Goal: Information Seeking & Learning: Learn about a topic

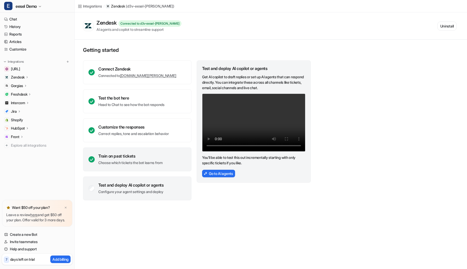
click at [132, 154] on div "Train on past tickets" at bounding box center [130, 156] width 64 height 5
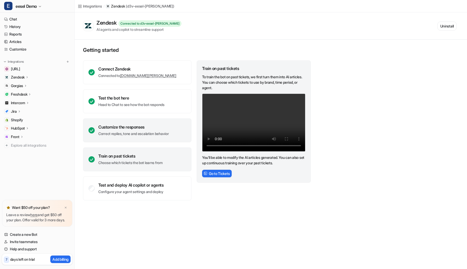
click at [140, 127] on div "Customize the responses" at bounding box center [133, 127] width 70 height 5
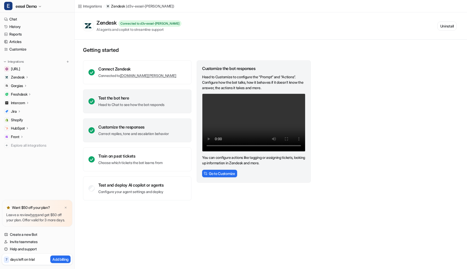
click at [147, 100] on div "Test the bot here" at bounding box center [131, 97] width 66 height 5
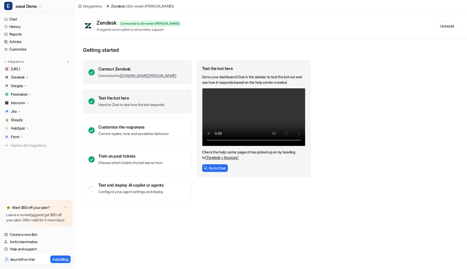
click at [145, 63] on div "Connect Zendesk Connected to [DOMAIN_NAME][PERSON_NAME]" at bounding box center [137, 72] width 108 height 24
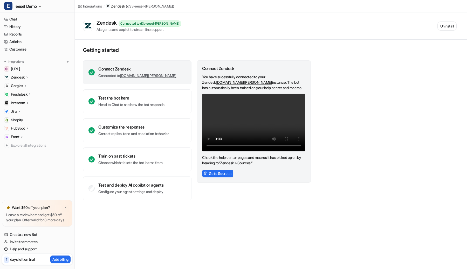
click at [19, 77] on p "Zendesk" at bounding box center [18, 77] width 14 height 5
click at [16, 118] on div "Gorgias" at bounding box center [37, 115] width 70 height 7
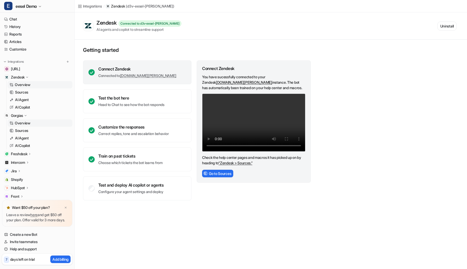
click at [20, 122] on p "Overview" at bounding box center [23, 123] width 16 height 5
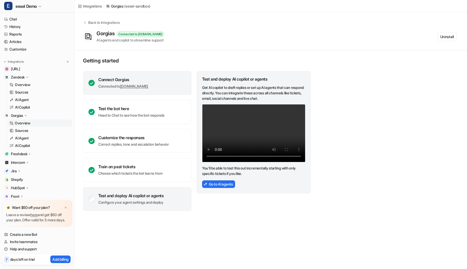
click at [178, 79] on div "Connect Gorgias Connected to [DOMAIN_NAME]" at bounding box center [137, 83] width 108 height 24
click at [153, 206] on div "Test and deploy AI copilot or agents Configure your agent settings and deploy" at bounding box center [137, 199] width 108 height 24
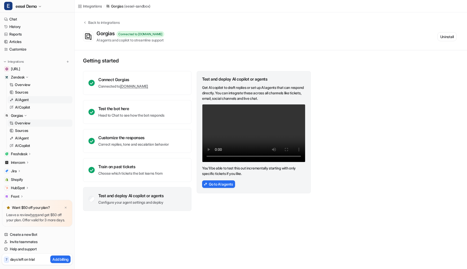
click at [44, 100] on link "AI Agent" at bounding box center [40, 99] width 65 height 7
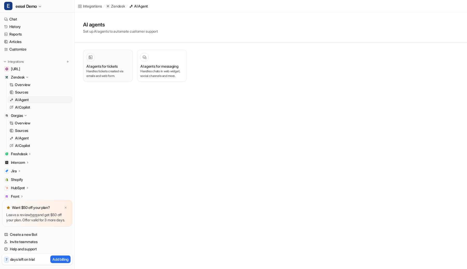
click at [119, 69] on p "Handles tickets created via emails and web form." at bounding box center [107, 73] width 43 height 9
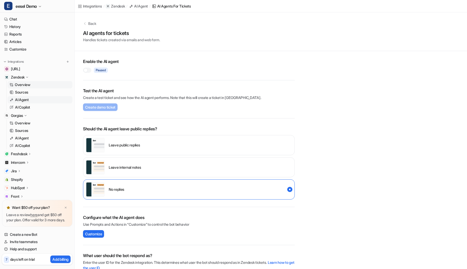
click at [21, 84] on p "Overview" at bounding box center [23, 84] width 16 height 5
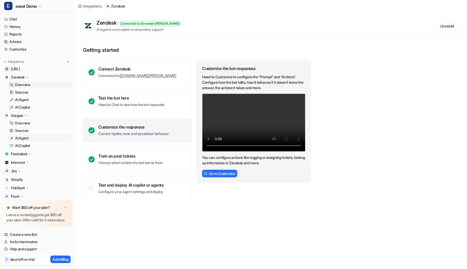
click at [21, 137] on p "AI Agent" at bounding box center [22, 138] width 14 height 5
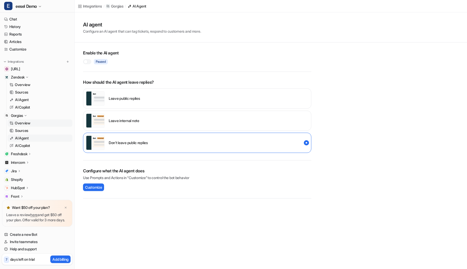
click at [29, 125] on p "Overview" at bounding box center [23, 123] width 16 height 5
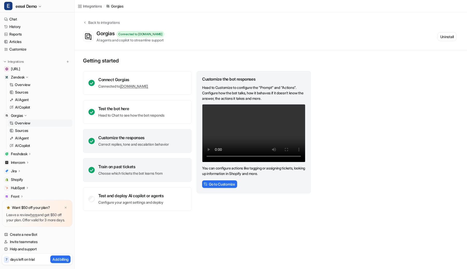
click at [132, 171] on div "Train on past tickets Choose which tickets the bot learns from" at bounding box center [130, 170] width 64 height 12
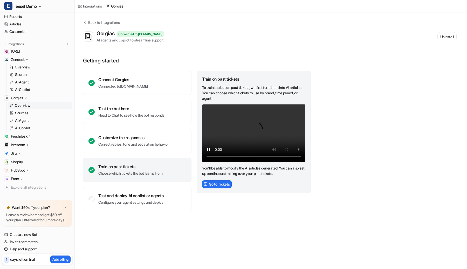
scroll to position [29, 0]
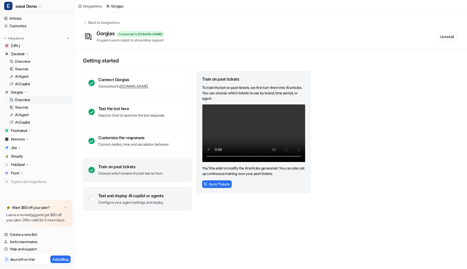
click at [154, 192] on div "Test and deploy AI copilot or agents Configure your agent settings and deploy" at bounding box center [137, 199] width 108 height 24
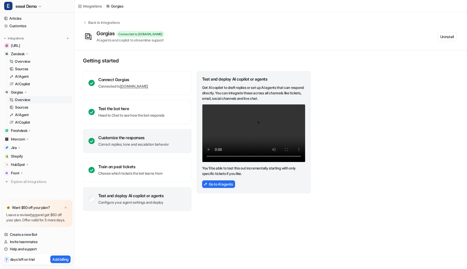
click at [163, 141] on div "Customize the responses Correct replies, tone and escalation behavior" at bounding box center [133, 141] width 70 height 12
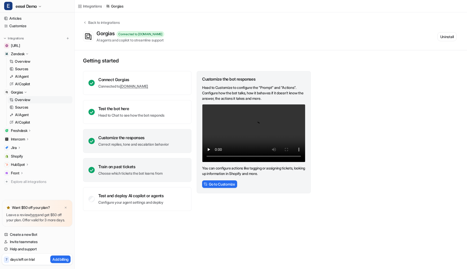
click at [158, 159] on div "Train on past tickets Choose which tickets the bot learns from" at bounding box center [137, 170] width 108 height 24
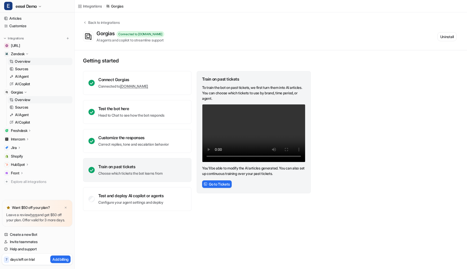
click at [46, 58] on link "Overview" at bounding box center [40, 61] width 65 height 7
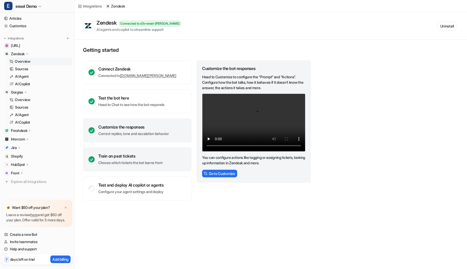
click at [141, 152] on div "Train on past tickets Choose which tickets the bot learns from" at bounding box center [137, 160] width 108 height 24
click at [131, 133] on p "Correct replies, tone and escalation behavior" at bounding box center [133, 133] width 70 height 5
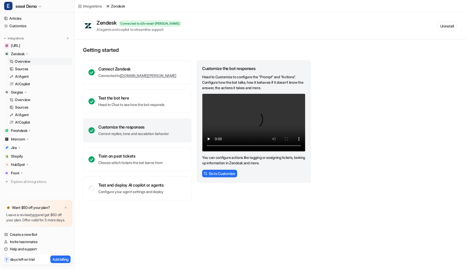
click at [16, 128] on p "Freshdesk" at bounding box center [19, 130] width 16 height 5
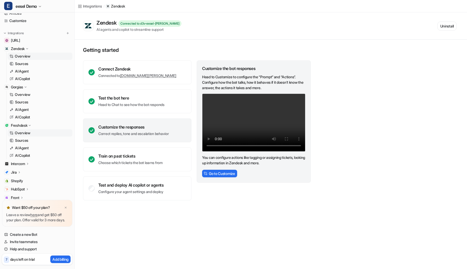
click at [21, 134] on p "Overview" at bounding box center [23, 133] width 16 height 5
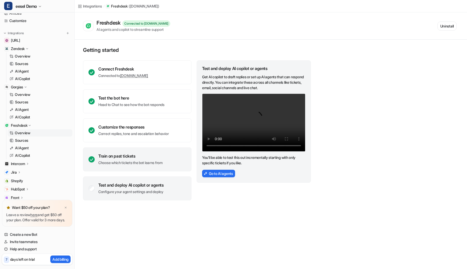
click at [168, 155] on div "Train on past tickets Choose which tickets the bot learns from" at bounding box center [137, 160] width 108 height 24
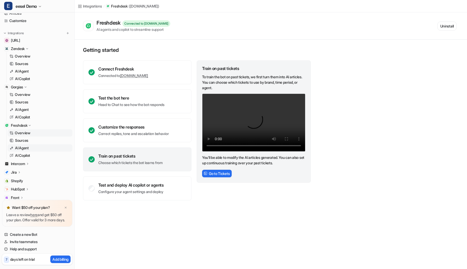
scroll to position [58, 0]
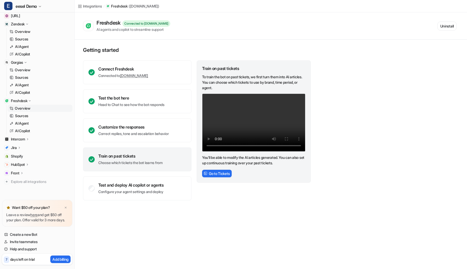
click at [22, 171] on icon at bounding box center [22, 173] width 4 height 4
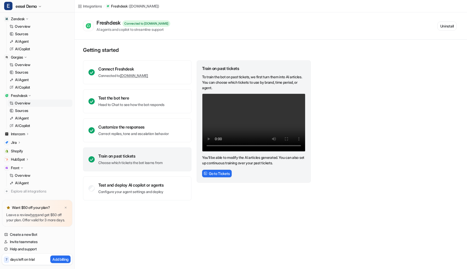
click at [22, 157] on div "HubSpot" at bounding box center [37, 159] width 70 height 7
click at [22, 151] on span "Shopify" at bounding box center [17, 151] width 12 height 5
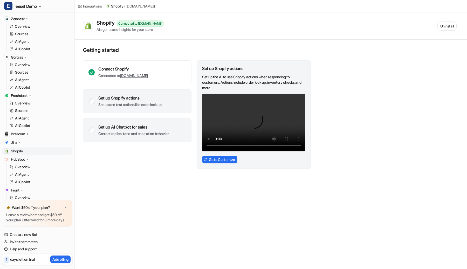
click at [147, 128] on div "Set up AI Chatbot for sales" at bounding box center [133, 127] width 70 height 5
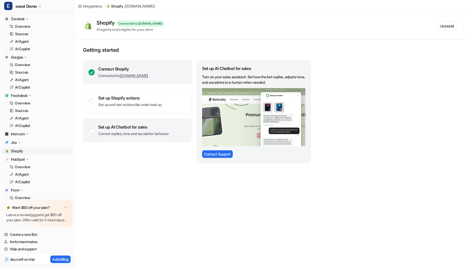
click at [176, 65] on div "Connect Shopify Connected to [DOMAIN_NAME]" at bounding box center [137, 72] width 108 height 24
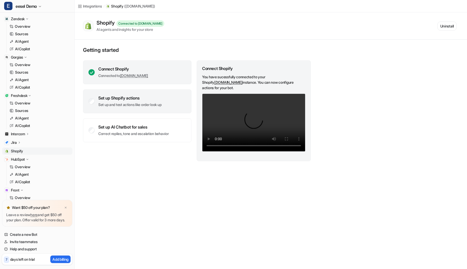
click at [165, 93] on div "Set up Shopify actions Set up and test actions like order look up" at bounding box center [137, 102] width 108 height 24
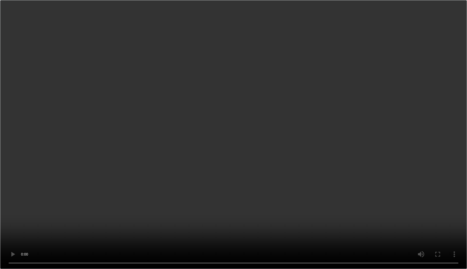
click at [172, 69] on div "Connect Shopify Connected to [DOMAIN_NAME]" at bounding box center [137, 72] width 108 height 24
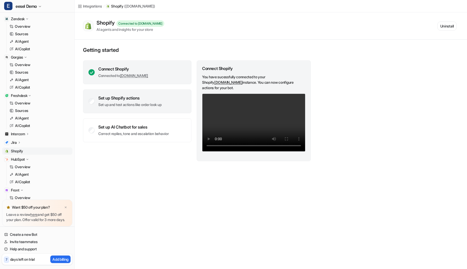
click at [166, 100] on div "Set up Shopify actions Set up and test actions like order look up" at bounding box center [137, 102] width 108 height 24
click at [166, 68] on div "Connect Shopify Connected to [DOMAIN_NAME]" at bounding box center [137, 72] width 108 height 24
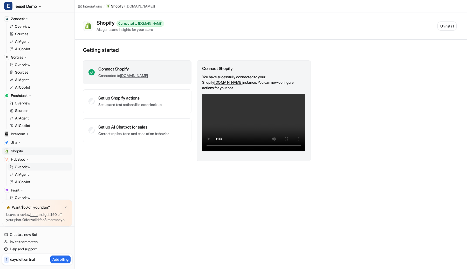
click at [51, 167] on link "Overview" at bounding box center [40, 166] width 65 height 7
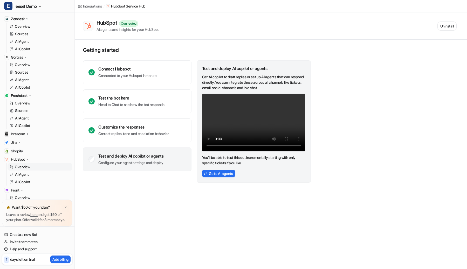
click at [27, 144] on div "Jira" at bounding box center [37, 142] width 70 height 7
click at [33, 132] on div "Intercom" at bounding box center [37, 134] width 70 height 7
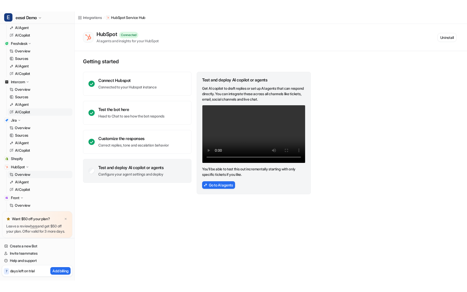
scroll to position [155, 0]
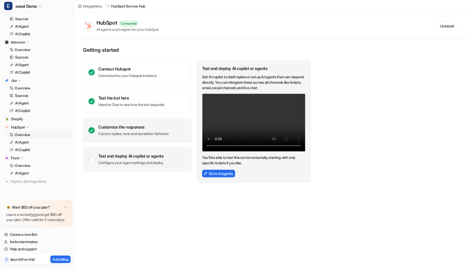
click at [144, 126] on div "Customize the responses" at bounding box center [133, 127] width 70 height 5
click at [145, 152] on div "Test and deploy AI copilot or agents Configure your agent settings and deploy" at bounding box center [137, 160] width 108 height 24
click at [139, 129] on div "Customize the responses" at bounding box center [133, 127] width 70 height 5
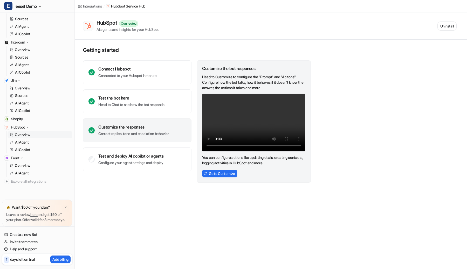
scroll to position [133, 0]
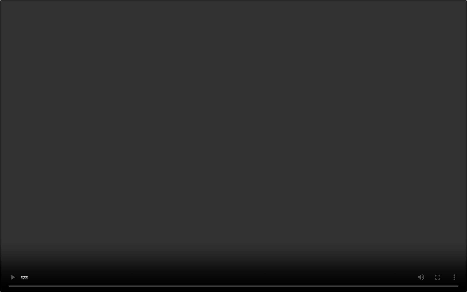
click at [254, 223] on video "Your browser does not support the video tag." at bounding box center [233, 146] width 467 height 292
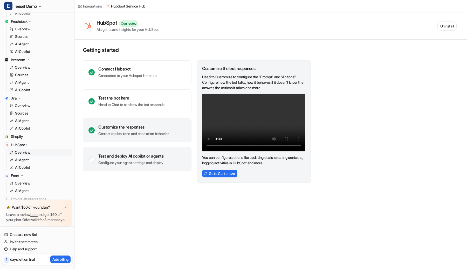
click at [160, 161] on p "Configure your agent settings and deploy" at bounding box center [130, 162] width 65 height 5
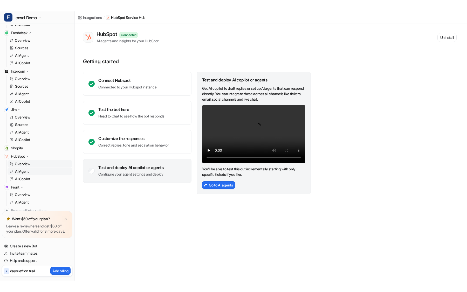
scroll to position [155, 0]
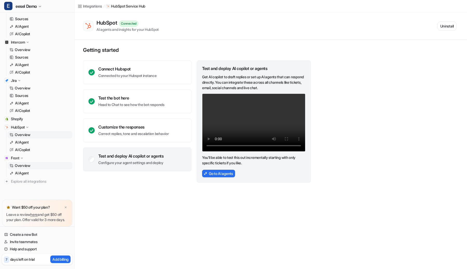
click at [25, 163] on p "Overview" at bounding box center [23, 165] width 16 height 5
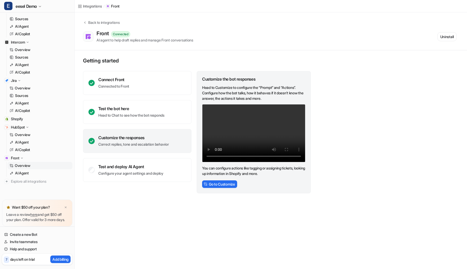
click at [20, 163] on p "Overview" at bounding box center [23, 165] width 16 height 5
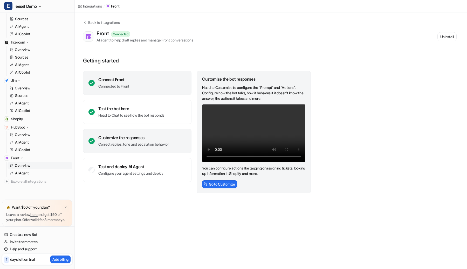
click at [145, 83] on div "Connect Front Connected to Front" at bounding box center [137, 83] width 108 height 24
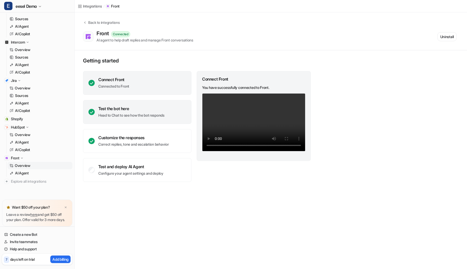
click at [142, 109] on div "Test the bot here" at bounding box center [131, 108] width 66 height 5
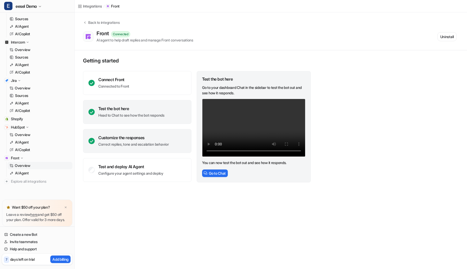
click at [138, 137] on div "Customize the responses" at bounding box center [133, 137] width 70 height 5
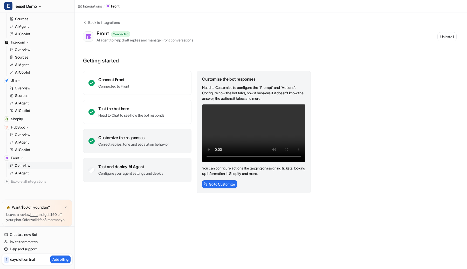
click at [138, 169] on div "Test and deploy AI Agent Configure your agent settings and deploy" at bounding box center [130, 170] width 65 height 12
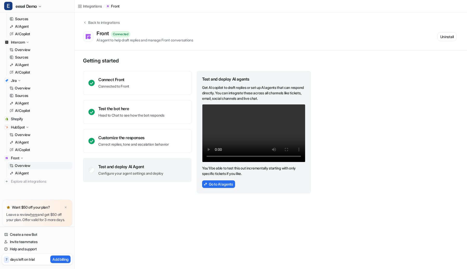
scroll to position [133, 0]
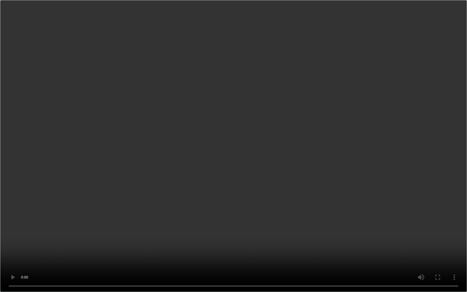
click at [225, 189] on video "Your browser does not support the video tag." at bounding box center [233, 146] width 467 height 292
click at [201, 261] on video "Your browser does not support the video tag." at bounding box center [233, 146] width 467 height 292
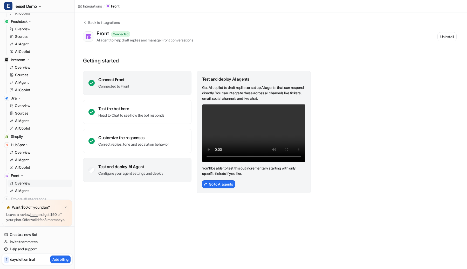
click at [121, 91] on div "Connect Front Connected to Front" at bounding box center [137, 83] width 108 height 24
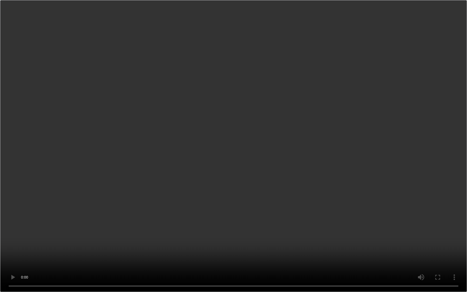
click at [204, 181] on video "Your browser does not support the video tag." at bounding box center [233, 146] width 467 height 292
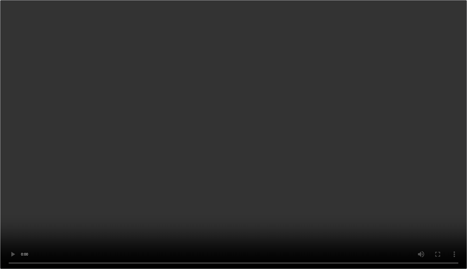
click at [132, 120] on div "Test the bot here Head to Chat to see how the bot responds" at bounding box center [137, 112] width 108 height 24
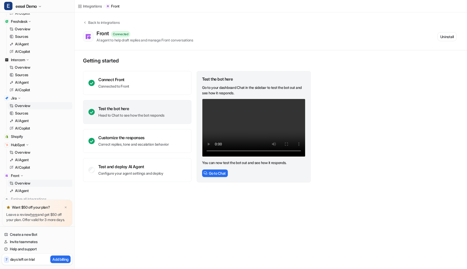
click at [46, 104] on link "Overview" at bounding box center [40, 105] width 65 height 7
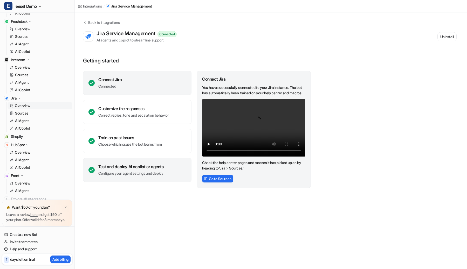
click at [132, 167] on div "Test and deploy AI copilot or agents" at bounding box center [130, 166] width 65 height 5
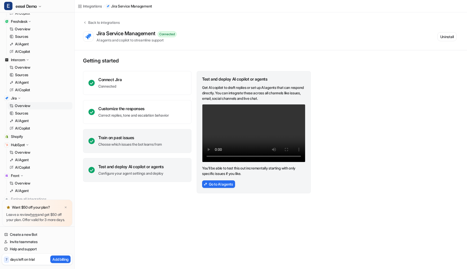
click at [173, 148] on div "Train on past issues Choose which issues the bot learns from" at bounding box center [137, 141] width 108 height 24
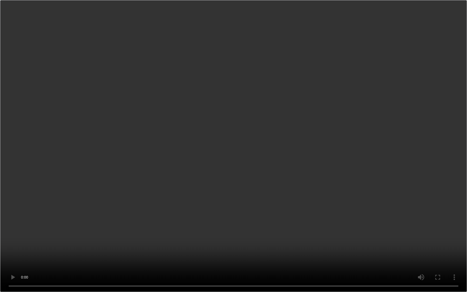
click at [303, 165] on video "Your browser does not support the video tag." at bounding box center [233, 146] width 467 height 292
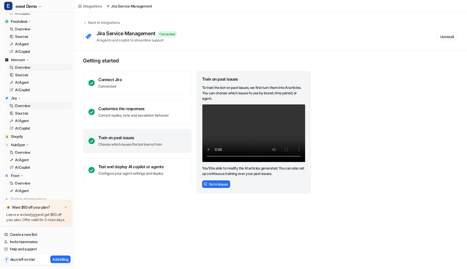
click at [33, 70] on link "Overview" at bounding box center [40, 67] width 65 height 7
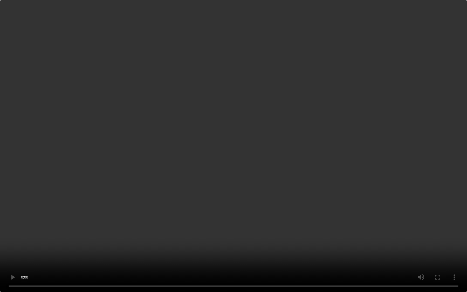
click at [279, 170] on video "Your browser does not support the video tag." at bounding box center [233, 146] width 467 height 292
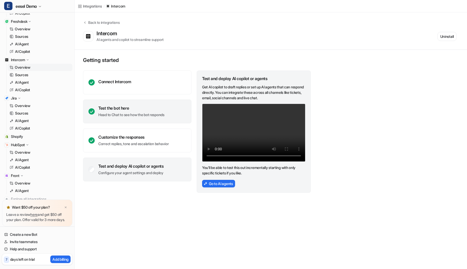
click at [107, 107] on div "Test the bot here" at bounding box center [131, 108] width 66 height 5
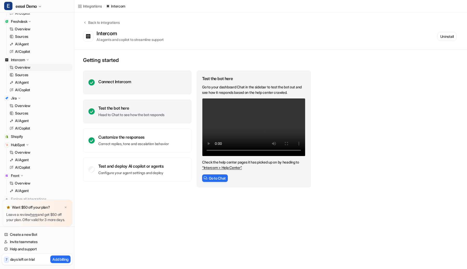
click at [169, 87] on div "Connect Intercom" at bounding box center [137, 83] width 108 height 24
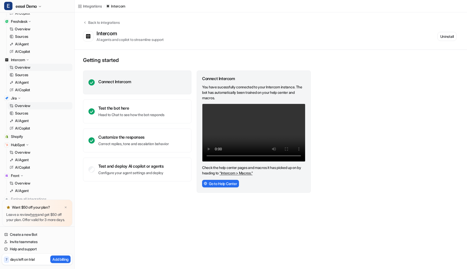
click at [31, 104] on link "Overview" at bounding box center [40, 105] width 65 height 7
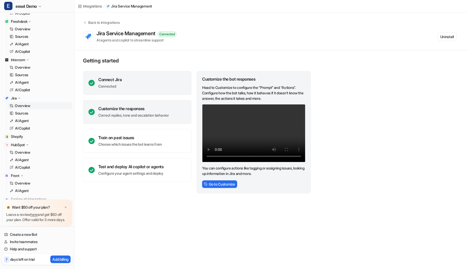
click at [172, 87] on div "Connect Jira Connected" at bounding box center [137, 83] width 108 height 24
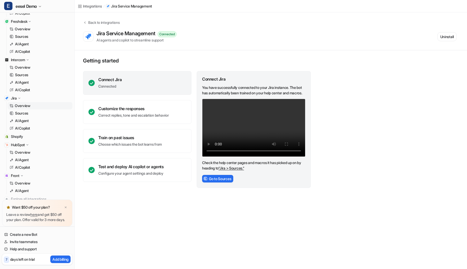
click at [263, 131] on video "Your browser does not support the video tag." at bounding box center [253, 128] width 103 height 58
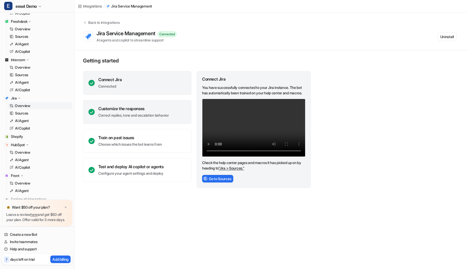
click at [144, 117] on p "Correct replies, tone and escalation behavior" at bounding box center [133, 115] width 70 height 5
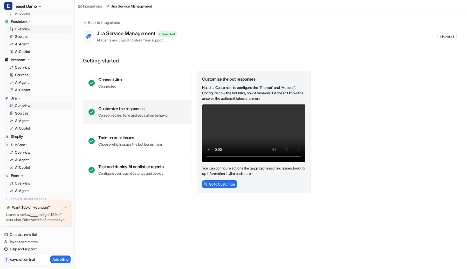
click at [54, 28] on link "Overview" at bounding box center [40, 28] width 65 height 7
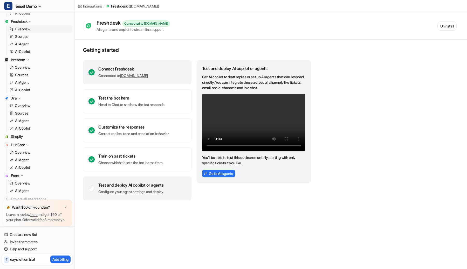
click at [148, 71] on div "Connect Freshdesk" at bounding box center [123, 68] width 50 height 5
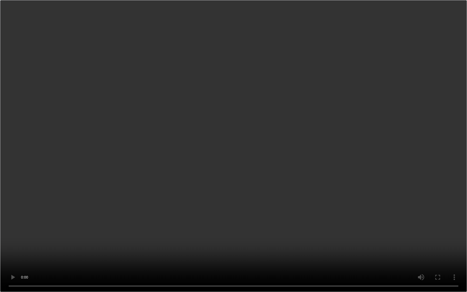
click at [255, 169] on video "Your browser does not support the video tag." at bounding box center [233, 146] width 467 height 292
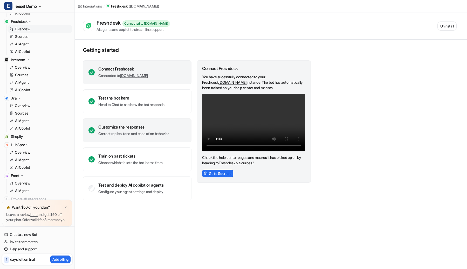
click at [120, 132] on p "Correct replies, tone and escalation behavior" at bounding box center [133, 133] width 70 height 5
